Goal: Communication & Community: Answer question/provide support

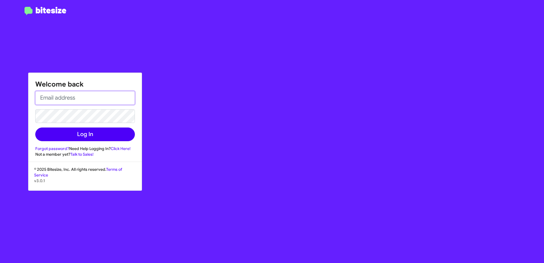
type input "[EMAIL_ADDRESS][DOMAIN_NAME]"
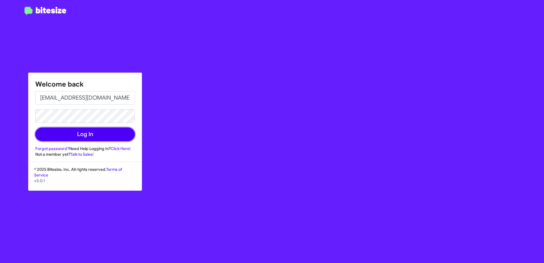
click at [103, 136] on button "Log In" at bounding box center [85, 135] width 100 height 14
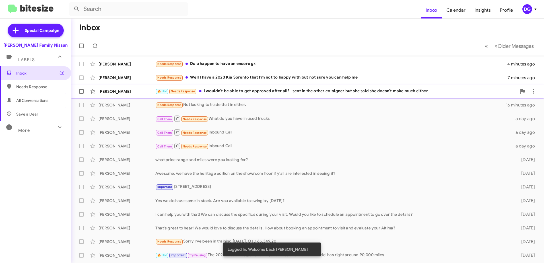
click at [122, 87] on div "[PERSON_NAME] 🔥 Hot Needs Response I wouldn't be able to get approved after all…" at bounding box center [308, 91] width 464 height 11
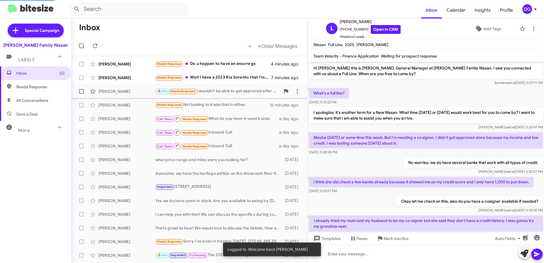
scroll to position [81, 0]
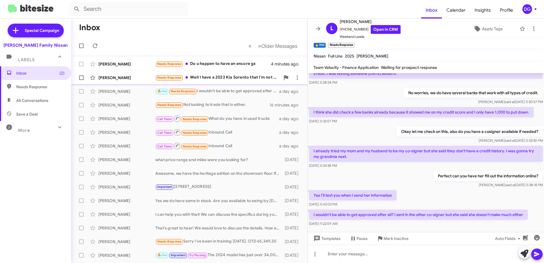
click at [129, 78] on div "[PERSON_NAME]" at bounding box center [126, 78] width 57 height 6
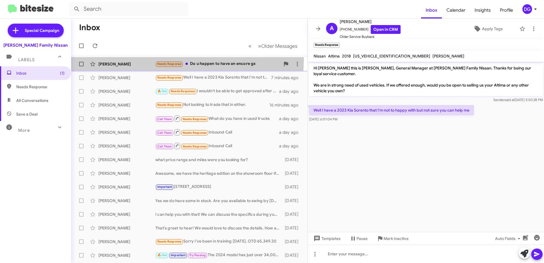
click at [129, 58] on span "[PERSON_NAME] Needs Response Do u happen to have an encore gx 4 minutes ago" at bounding box center [189, 64] width 237 height 14
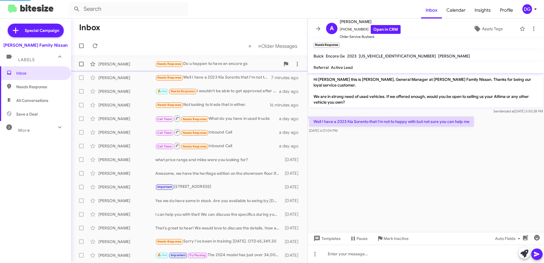
scroll to position [505, 0]
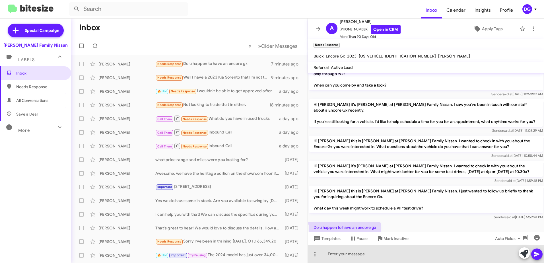
click at [330, 254] on div at bounding box center [426, 254] width 236 height 18
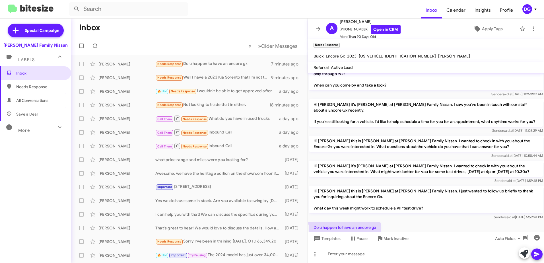
click at [322, 254] on div at bounding box center [426, 254] width 236 height 18
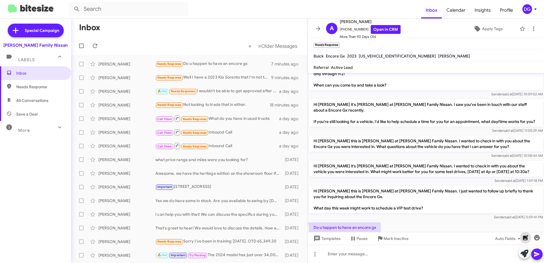
click at [525, 238] on icon "button" at bounding box center [525, 237] width 5 height 5
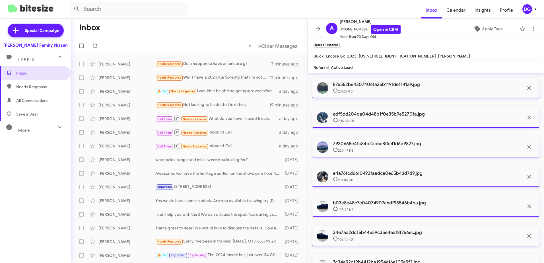
scroll to position [48, 0]
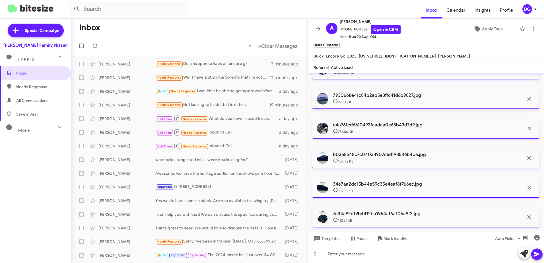
click at [534, 252] on icon at bounding box center [536, 254] width 5 height 5
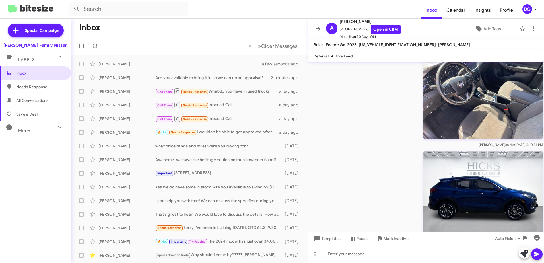
scroll to position [1221, 0]
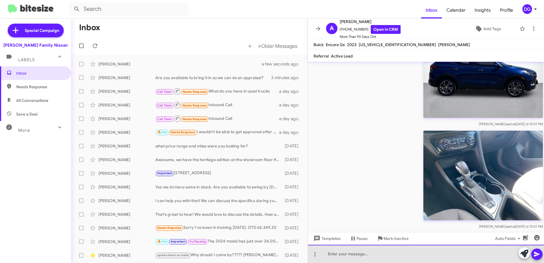
click at [339, 252] on div at bounding box center [426, 254] width 236 height 18
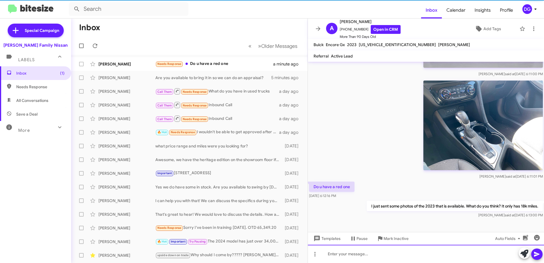
scroll to position [1047, 0]
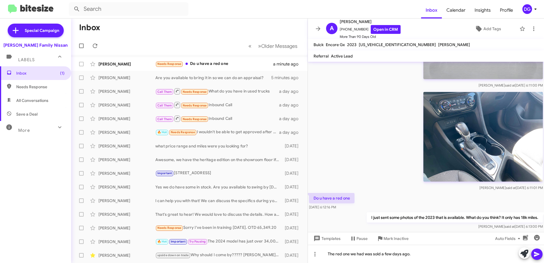
click at [540, 257] on icon at bounding box center [537, 254] width 7 height 7
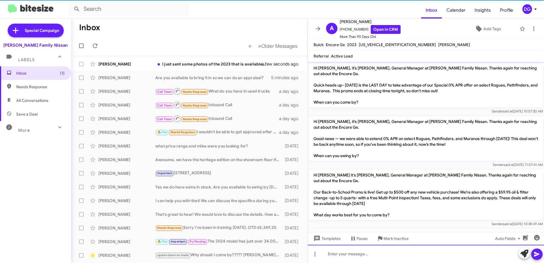
scroll to position [28, 0]
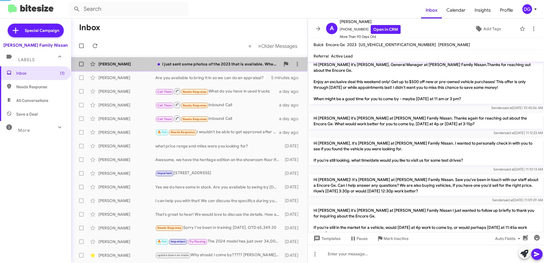
click at [202, 63] on div "I just sent some photos of the 2023 that is available. What do you think? It on…" at bounding box center [217, 64] width 125 height 6
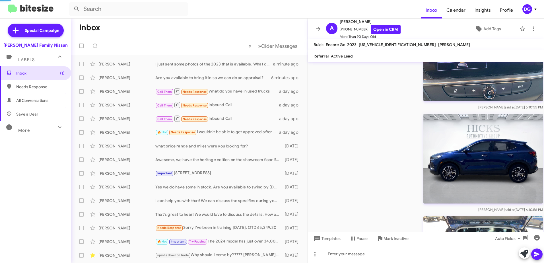
scroll to position [947, 0]
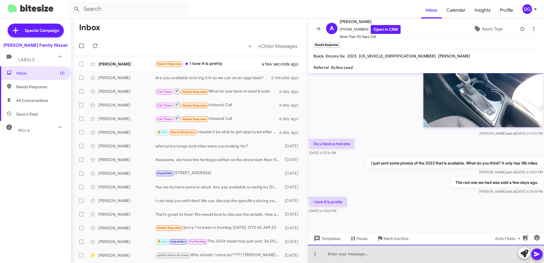
click at [361, 253] on div at bounding box center [426, 254] width 236 height 18
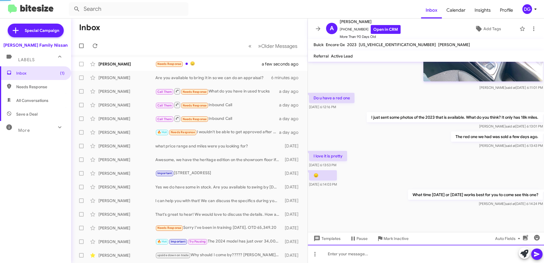
scroll to position [971, 0]
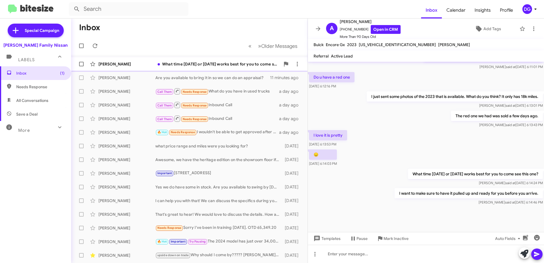
click at [175, 63] on div "What time [DATE] or [DATE] works best for you to come see this one?" at bounding box center [217, 64] width 125 height 6
click at [114, 65] on div "[PERSON_NAME]" at bounding box center [126, 64] width 57 height 6
click at [167, 66] on div "What time [DATE] or [DATE] works best for you to come see this one?" at bounding box center [217, 64] width 125 height 6
click at [18, 74] on span "Inbox" at bounding box center [40, 73] width 48 height 6
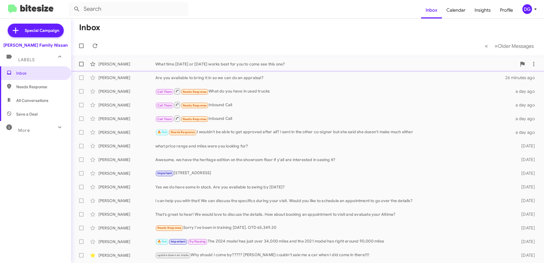
click at [151, 65] on div "[PERSON_NAME]" at bounding box center [126, 64] width 57 height 6
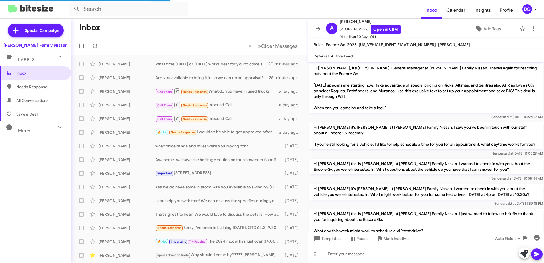
scroll to position [907, 0]
